Goal: Transaction & Acquisition: Obtain resource

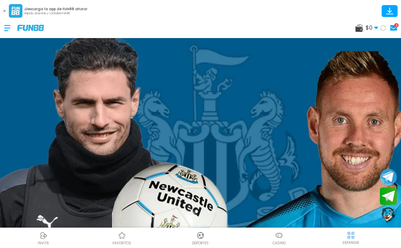
click at [43, 239] on img at bounding box center [43, 236] width 8 height 8
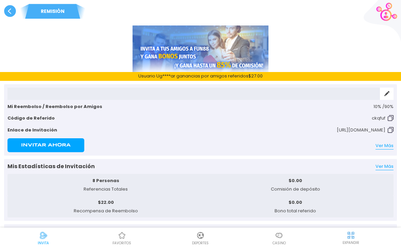
click at [11, 10] on use at bounding box center [10, 11] width 12 height 12
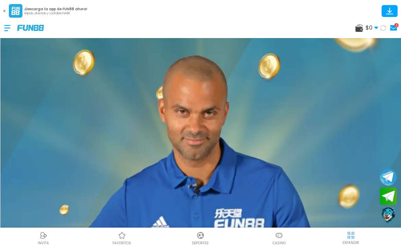
click at [12, 28] on div at bounding box center [10, 28] width 13 height 20
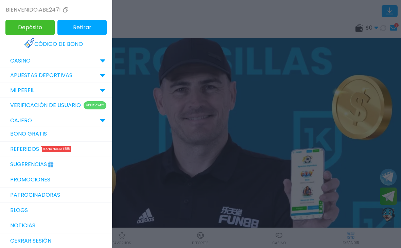
click at [25, 154] on link "Referidos Gana hasta $888" at bounding box center [56, 149] width 112 height 15
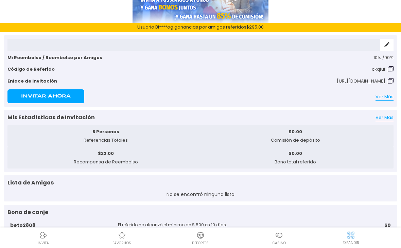
scroll to position [49, 0]
click at [388, 118] on link "Ver Más" at bounding box center [385, 117] width 18 height 7
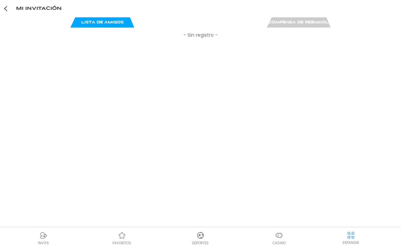
click at [306, 26] on use at bounding box center [299, 22] width 64 height 10
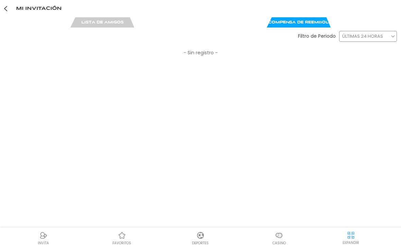
click at [114, 27] on use at bounding box center [102, 22] width 64 height 10
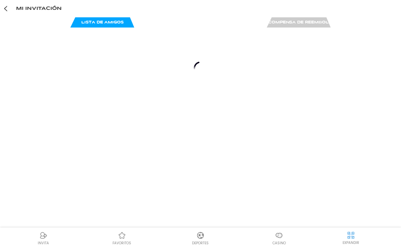
click at [104, 33] on div at bounding box center [200, 69] width 393 height 82
click at [294, 33] on div at bounding box center [200, 69] width 393 height 82
click at [298, 19] on use at bounding box center [299, 22] width 64 height 10
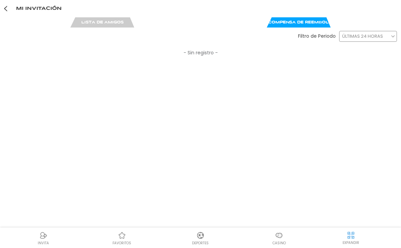
click at [293, 20] on use at bounding box center [299, 22] width 64 height 10
click at [126, 21] on p "Lista de Amigos" at bounding box center [102, 23] width 197 height 4
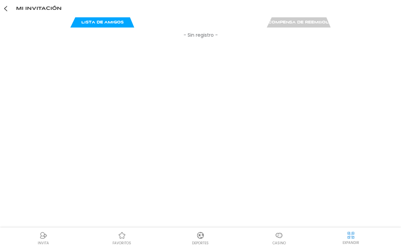
click at [11, 8] on link at bounding box center [6, 8] width 12 height 17
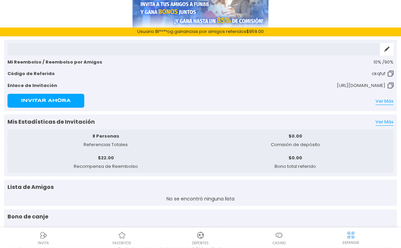
scroll to position [47, 0]
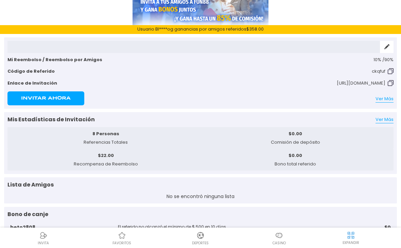
click at [387, 119] on link "Ver Más" at bounding box center [385, 119] width 18 height 7
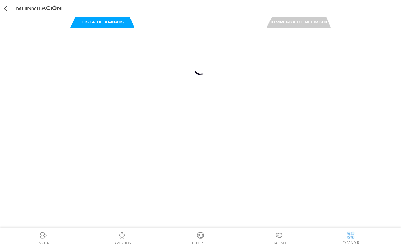
click at [19, 14] on div "Mi Invitación" at bounding box center [200, 8] width 401 height 17
click at [15, 10] on div "Mi Invitación" at bounding box center [200, 8] width 401 height 17
click at [4, 4] on link at bounding box center [6, 8] width 12 height 17
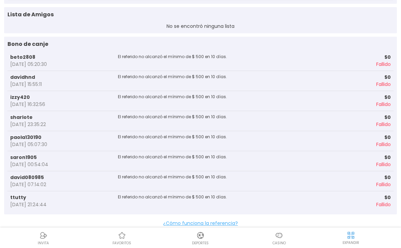
scroll to position [217, 0]
click at [224, 224] on span "¿Cómo funciona la referencia?" at bounding box center [200, 223] width 393 height 7
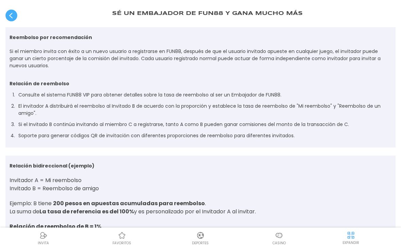
click at [15, 10] on icon at bounding box center [11, 16] width 12 height 12
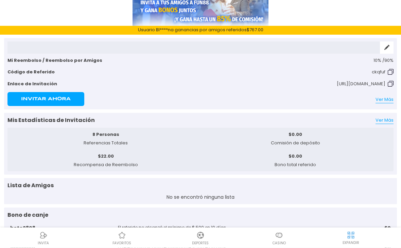
scroll to position [46, 0]
click at [212, 191] on div "Lista de Amigos No se encontró ninguna lista" at bounding box center [200, 191] width 393 height 26
click at [206, 200] on p "No se encontró ninguna lista" at bounding box center [200, 197] width 386 height 7
click at [206, 198] on p "No se encontró ninguna lista" at bounding box center [200, 197] width 386 height 7
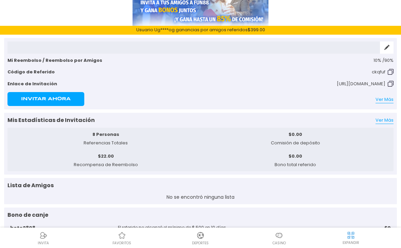
click at [206, 197] on p "No se encontró ninguna lista" at bounding box center [200, 197] width 386 height 7
click at [207, 194] on p "No se encontró ninguna lista" at bounding box center [200, 197] width 386 height 7
click at [224, 194] on p "No se encontró ninguna lista" at bounding box center [200, 197] width 386 height 7
click at [226, 196] on p "No se encontró ninguna lista" at bounding box center [200, 197] width 386 height 7
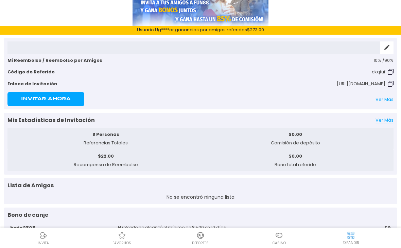
click at [221, 196] on p "No se encontró ninguna lista" at bounding box center [200, 197] width 386 height 7
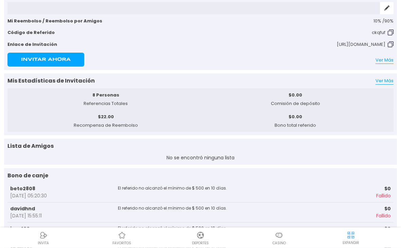
scroll to position [38, 0]
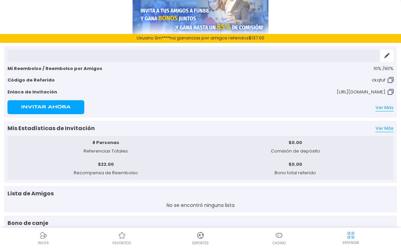
click at [384, 129] on link "Ver Más" at bounding box center [385, 128] width 18 height 7
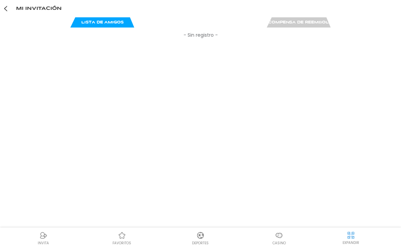
click at [295, 25] on use at bounding box center [299, 22] width 64 height 10
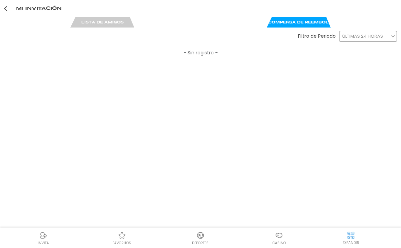
click at [26, 13] on div "Mi Invitación" at bounding box center [200, 8] width 401 height 17
click at [7, 8] on link at bounding box center [6, 8] width 12 height 17
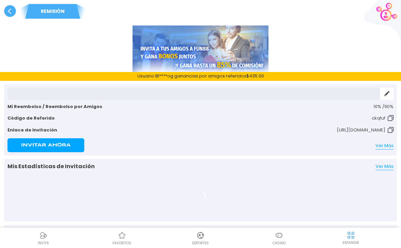
click at [6, 16] on icon at bounding box center [10, 11] width 12 height 12
